Goal: Information Seeking & Learning: Find specific fact

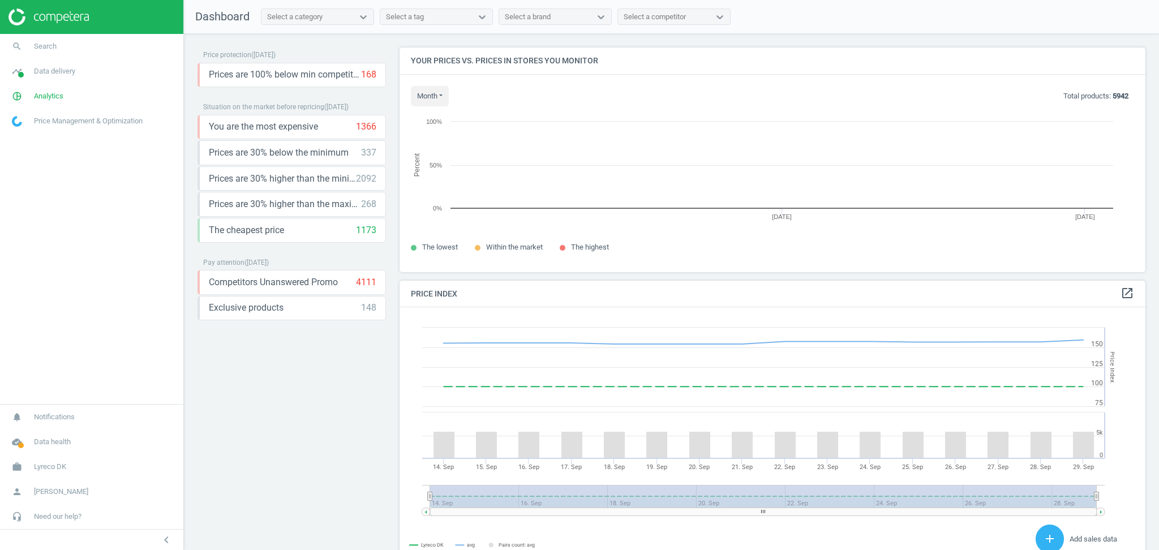
scroll to position [283, 757]
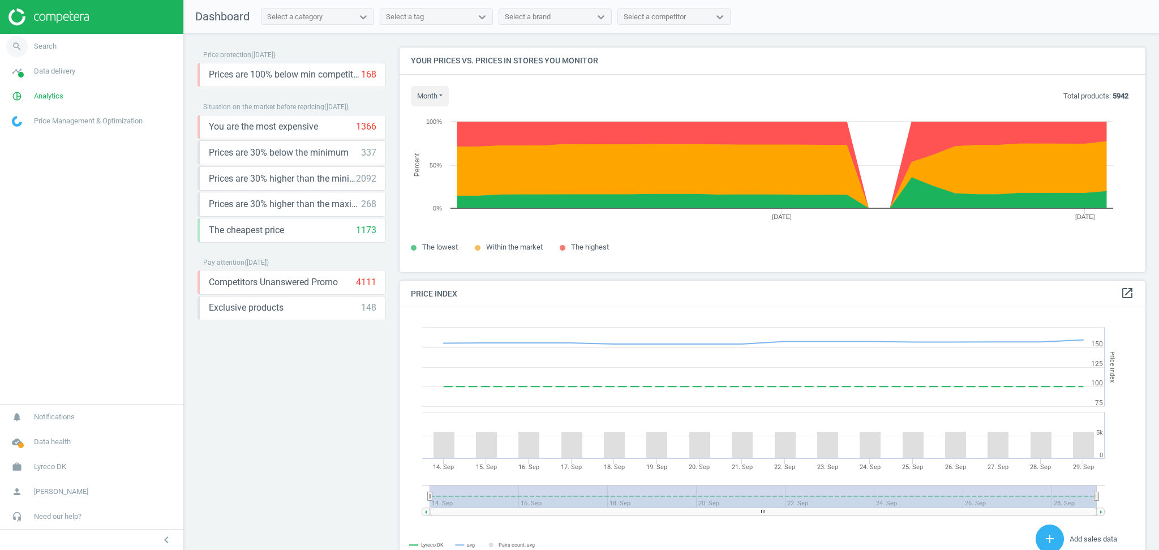
click at [44, 52] on link "search Search" at bounding box center [91, 46] width 183 height 25
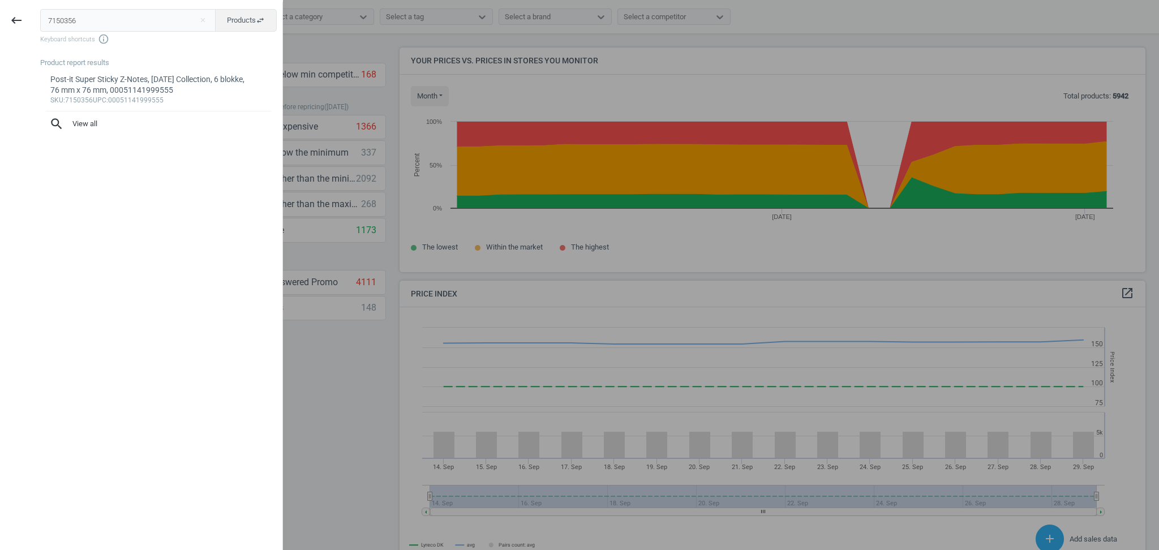
type input "7150356"
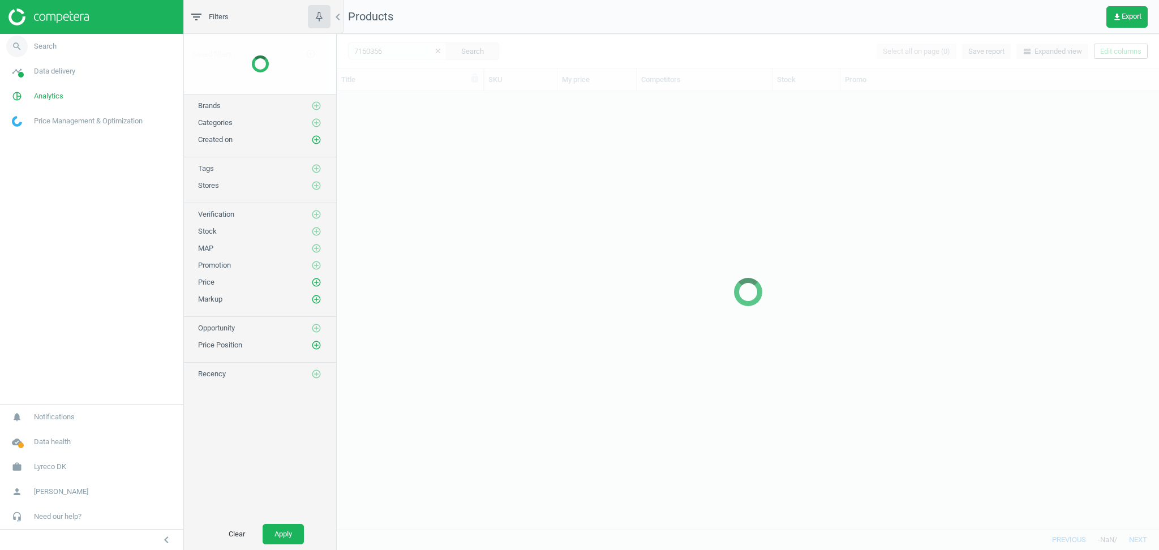
scroll to position [427, 810]
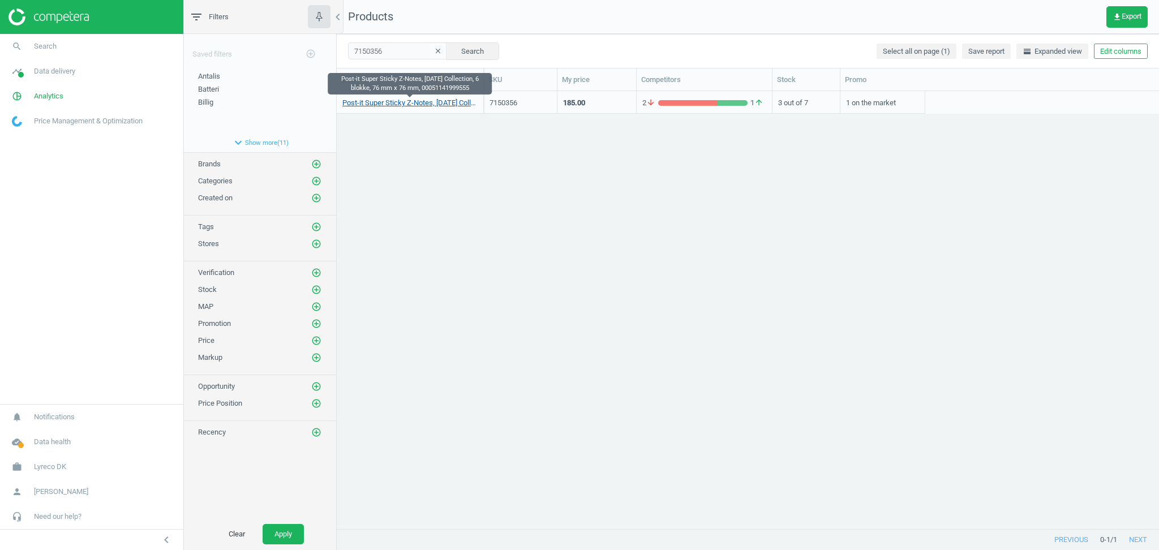
click at [390, 103] on link "Post-it Super Sticky Z-Notes, [DATE] Collection, 6 blokke, 76 mm x 76 mm, 00051…" at bounding box center [409, 103] width 135 height 10
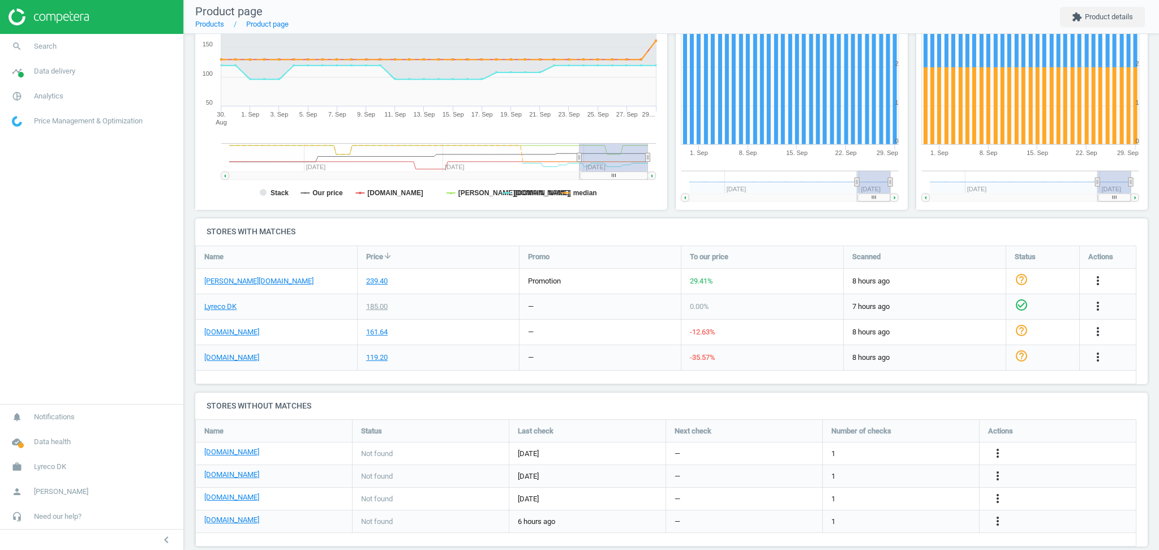
scroll to position [214, 0]
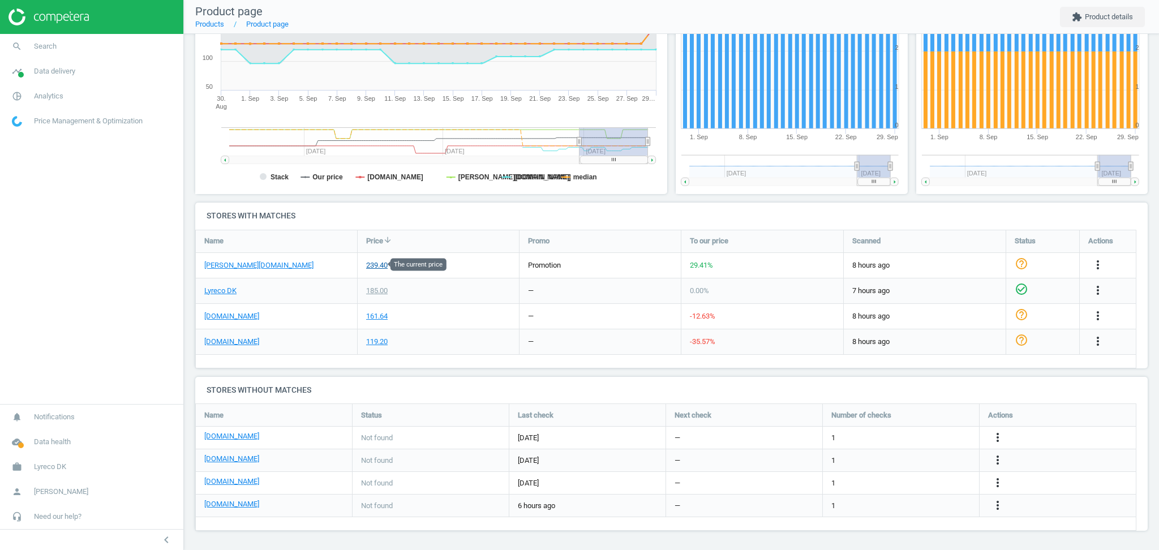
click at [375, 265] on div "239.40" at bounding box center [376, 265] width 21 height 10
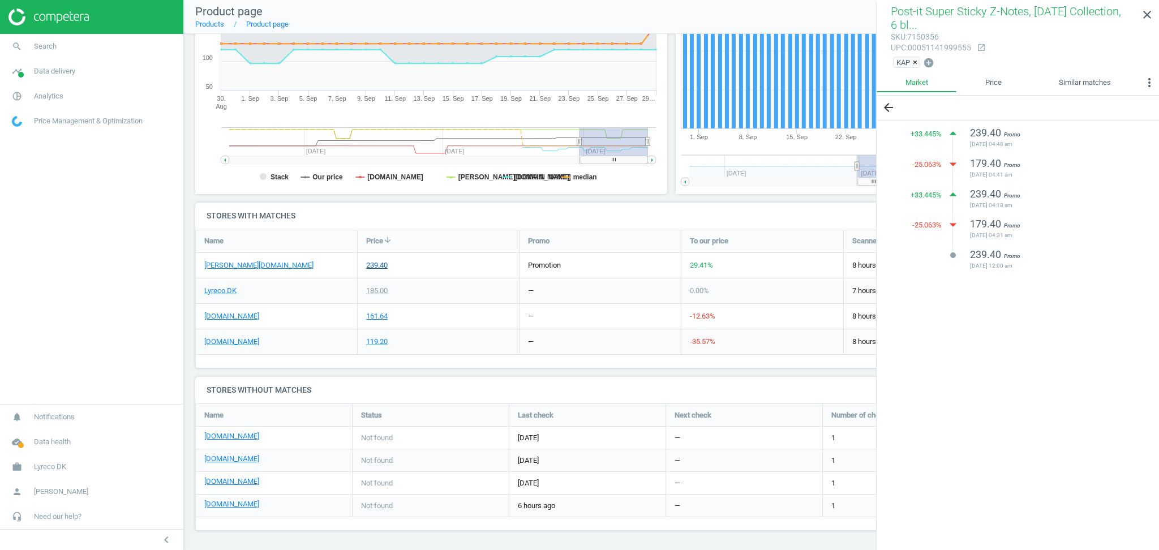
click at [375, 265] on div "239.40" at bounding box center [376, 265] width 21 height 10
click at [223, 267] on link "[PERSON_NAME][DOMAIN_NAME]" at bounding box center [258, 265] width 109 height 10
click at [223, 291] on link "Lyreco DK" at bounding box center [220, 291] width 32 height 10
click at [220, 265] on link "[PERSON_NAME][DOMAIN_NAME]" at bounding box center [258, 265] width 109 height 10
click at [222, 264] on link "[PERSON_NAME][DOMAIN_NAME]" at bounding box center [258, 265] width 109 height 10
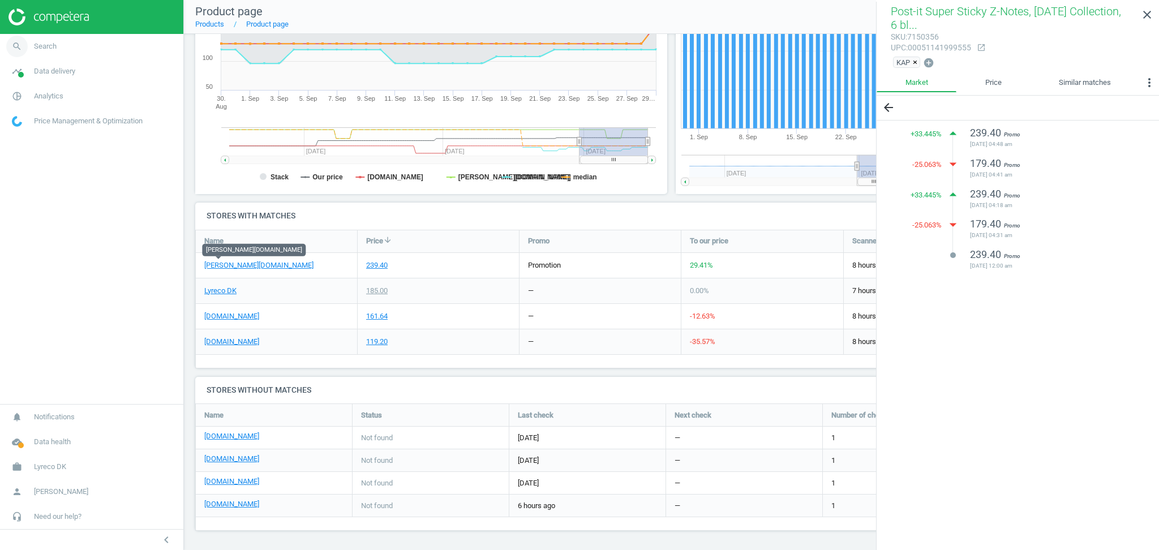
click at [35, 52] on link "search Search" at bounding box center [91, 46] width 183 height 25
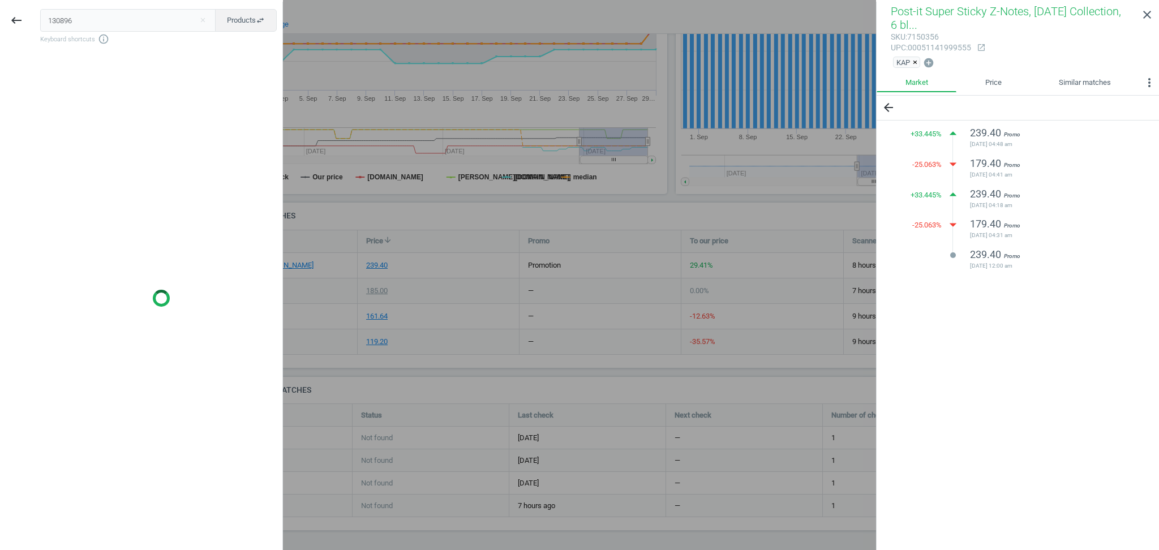
type input "130896"
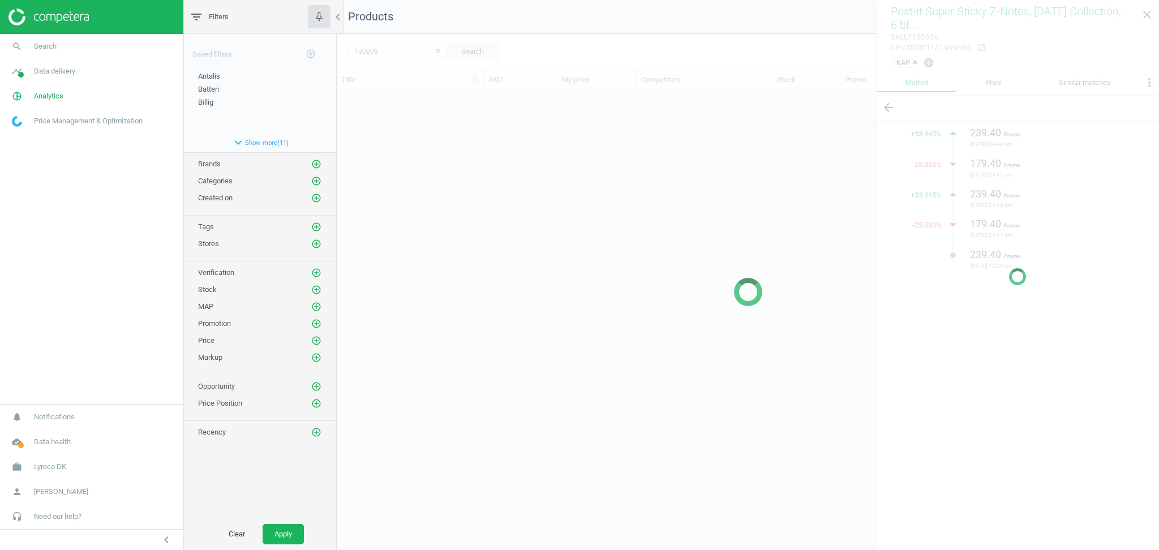
scroll to position [427, 810]
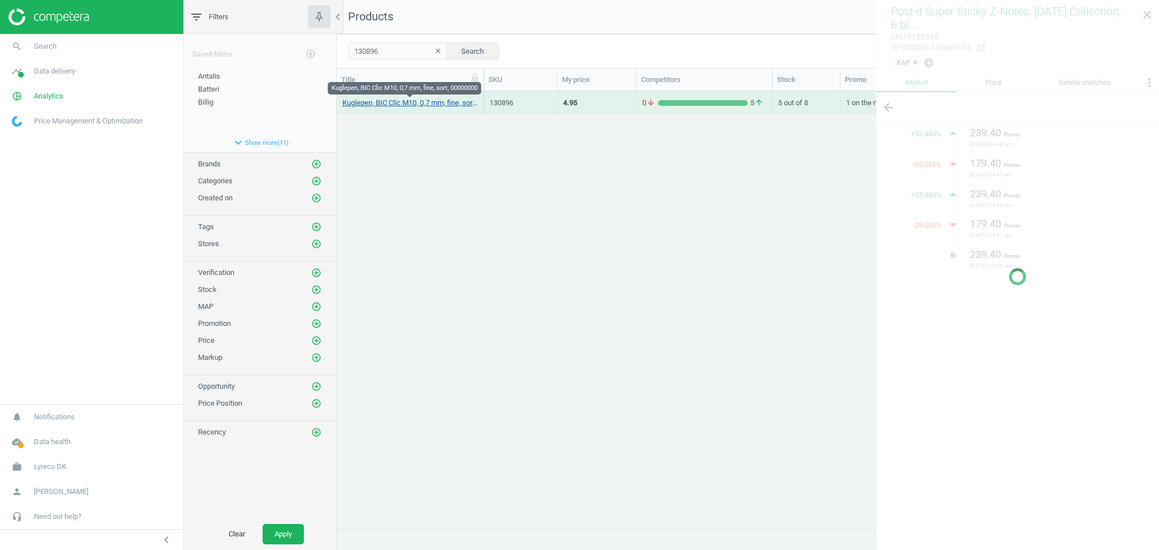
click at [404, 103] on link "Kuglepen, BIC Clic M10, 0,7 mm, fine, sort, 00000000" at bounding box center [409, 103] width 135 height 10
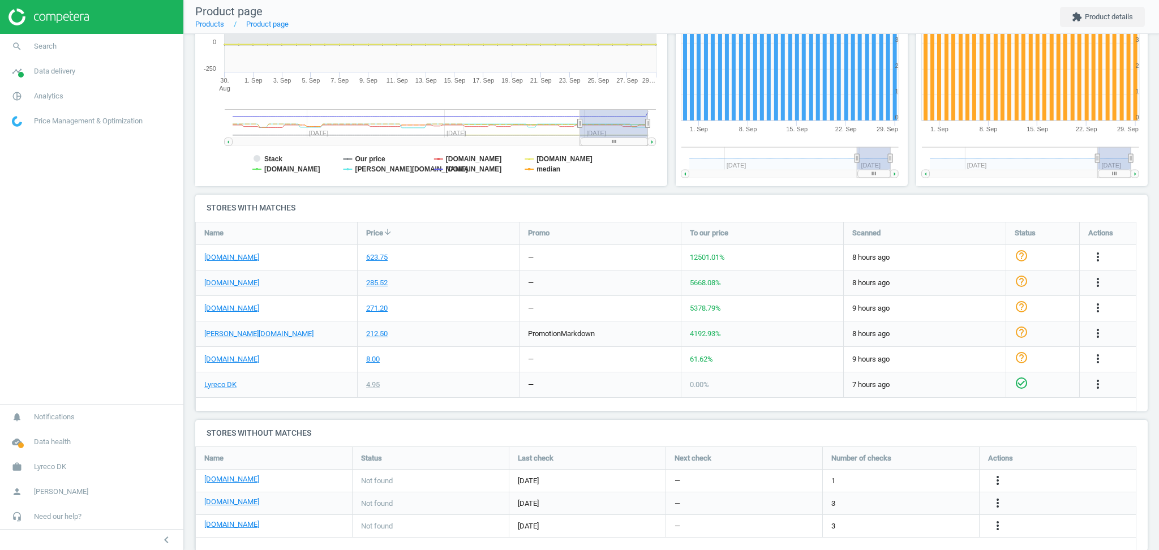
scroll to position [223, 0]
click at [215, 330] on link "[PERSON_NAME][DOMAIN_NAME]" at bounding box center [258, 332] width 109 height 10
